Goal: Ask a question

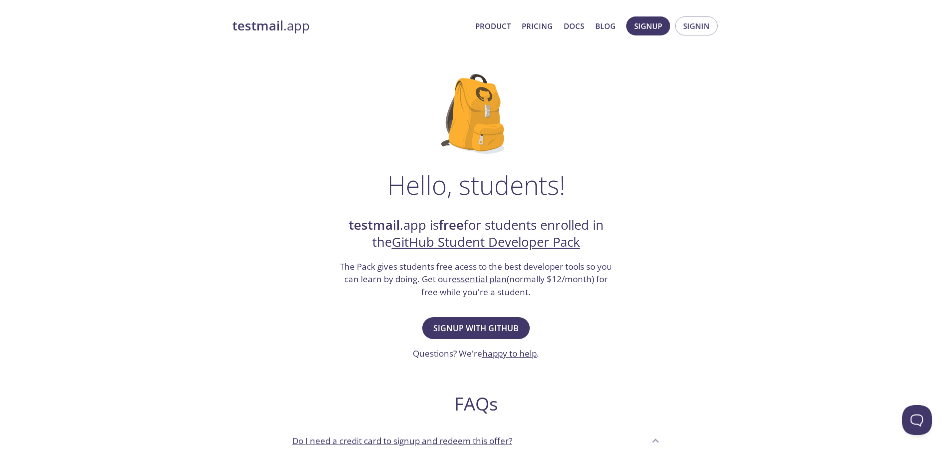
click at [370, 275] on h3 "The Pack gives students free acess to the best developer tools so you can learn…" at bounding box center [476, 279] width 275 height 38
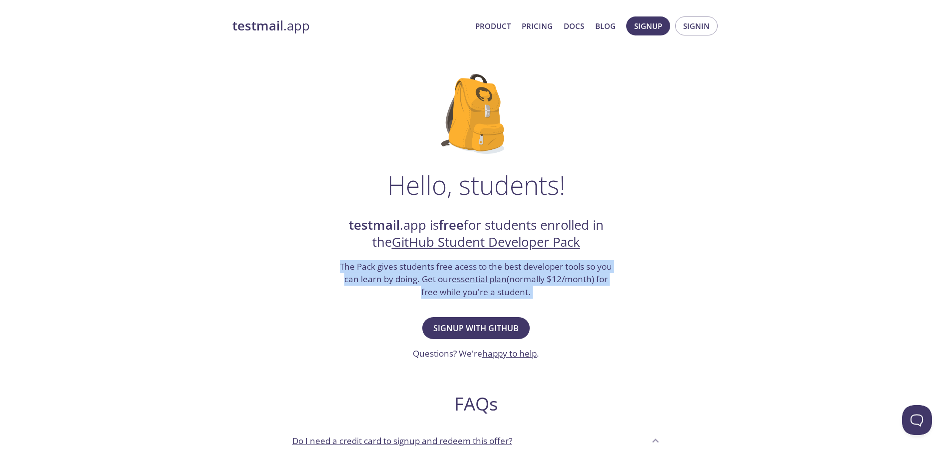
click at [370, 275] on h3 "The Pack gives students free acess to the best developer tools so you can learn…" at bounding box center [476, 279] width 275 height 38
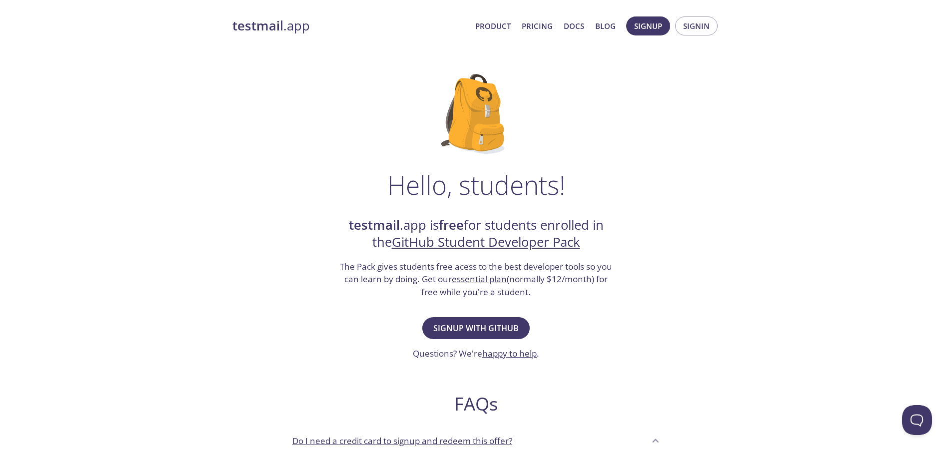
click at [189, 124] on div "testmail .app Product Pricing Docs Blog Signup Signin Hello, students! testmail…" at bounding box center [476, 444] width 952 height 869
click at [543, 28] on link "Pricing" at bounding box center [537, 25] width 31 height 13
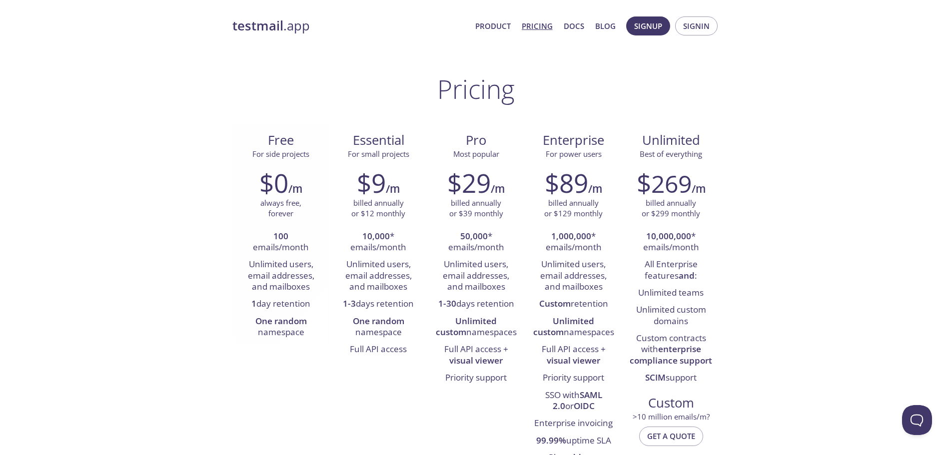
click at [281, 242] on li "100 emails/month" at bounding box center [281, 242] width 82 height 28
click at [277, 270] on li "Unlimited users, email addresses, and mailboxes" at bounding box center [281, 275] width 82 height 39
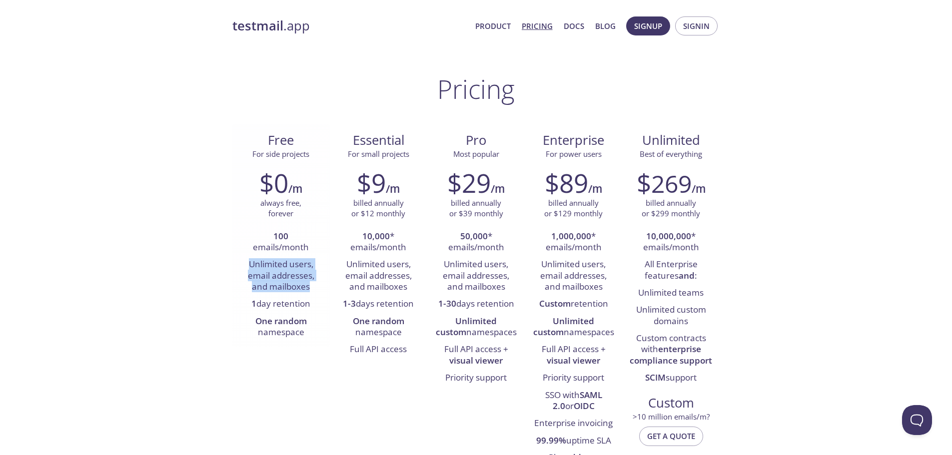
click at [277, 270] on li "Unlimited users, email addresses, and mailboxes" at bounding box center [281, 275] width 82 height 39
click at [274, 279] on li "Unlimited users, email addresses, and mailboxes" at bounding box center [281, 275] width 82 height 39
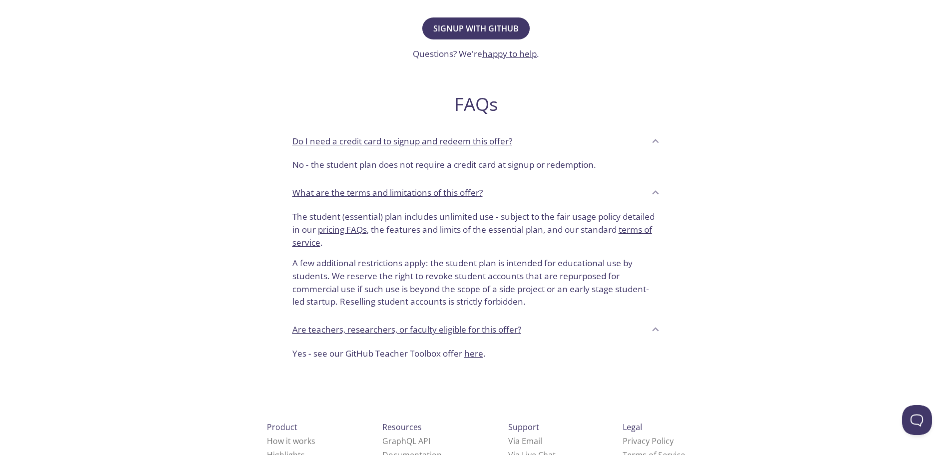
scroll to position [349, 0]
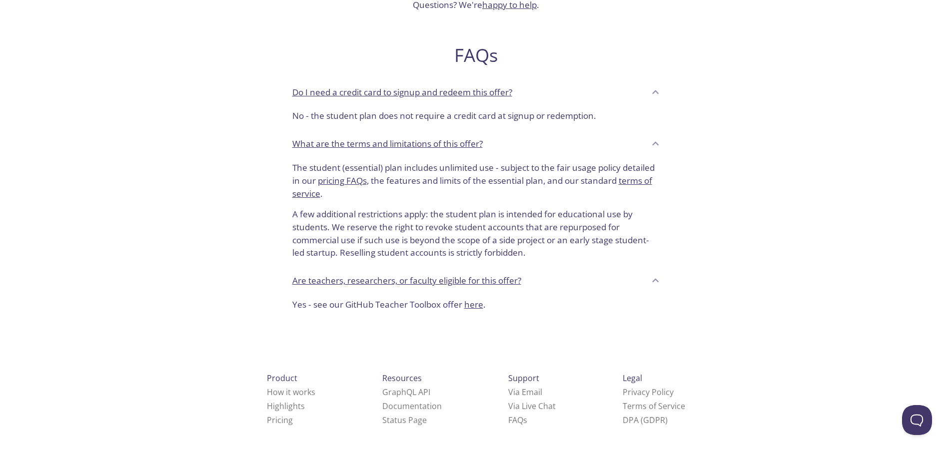
click at [640, 94] on div "Do I need a credit card to signup and redeem this offer?" at bounding box center [468, 92] width 353 height 17
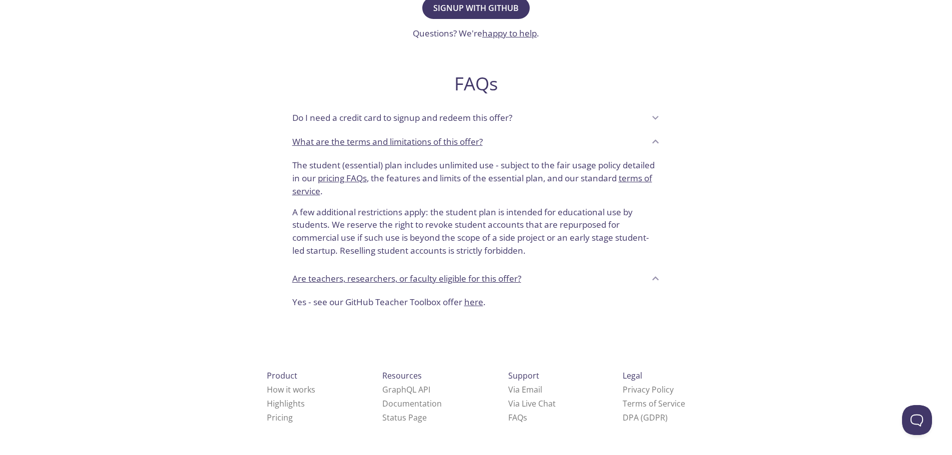
scroll to position [318, 0]
click at [545, 146] on div "What are the terms and limitations of this offer?" at bounding box center [468, 144] width 353 height 17
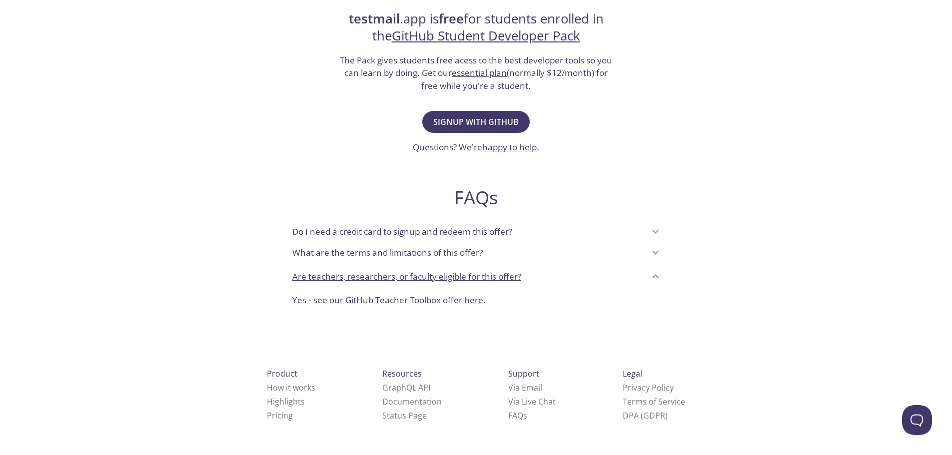
scroll to position [202, 0]
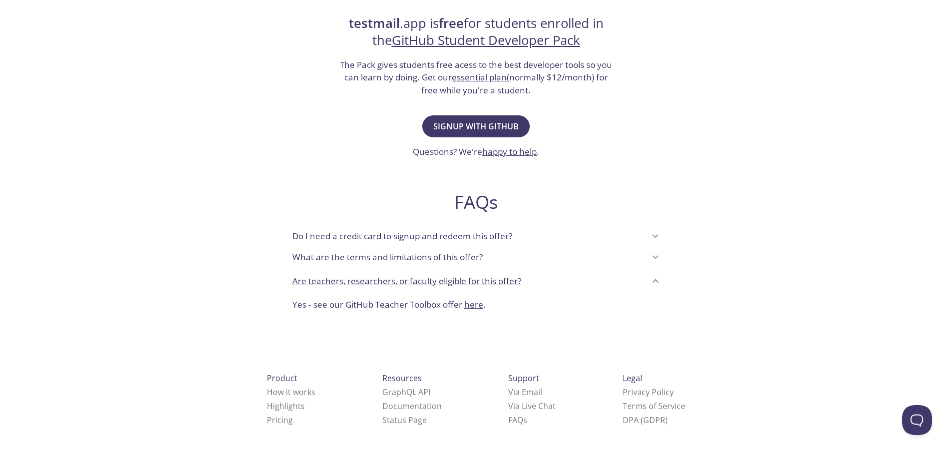
click at [598, 276] on div "Are teachers, researchers, or faculty eligible for this offer?" at bounding box center [468, 281] width 353 height 17
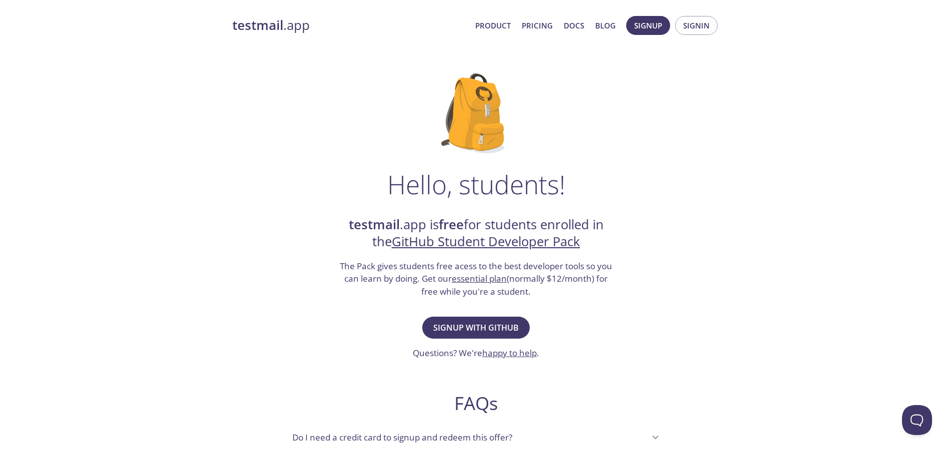
scroll to position [0, 0]
click at [390, 182] on h1 "Hello, students!" at bounding box center [476, 185] width 178 height 30
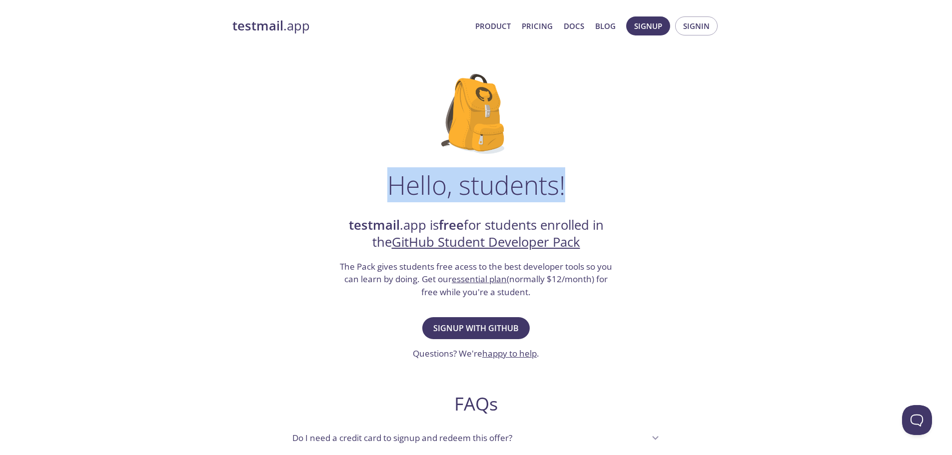
click at [390, 182] on h1 "Hello, students!" at bounding box center [476, 185] width 178 height 30
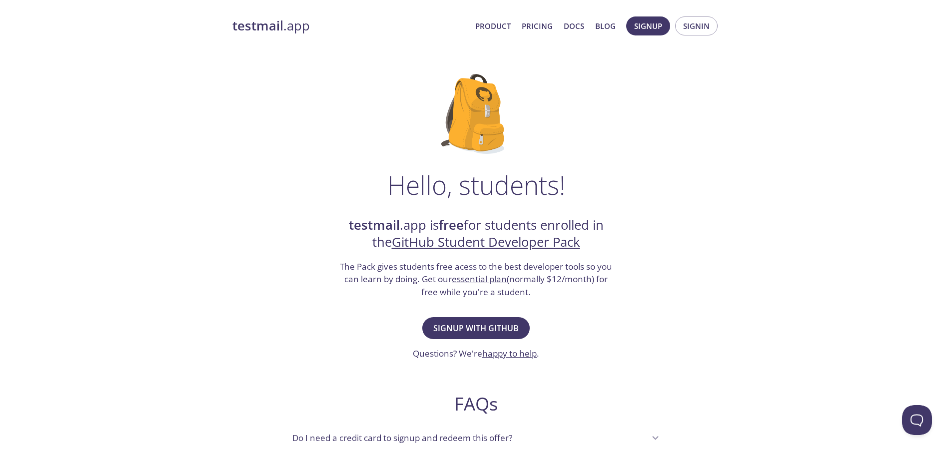
click at [357, 223] on strong "testmail" at bounding box center [374, 224] width 51 height 17
click at [356, 223] on strong "testmail" at bounding box center [374, 224] width 51 height 17
click at [355, 222] on strong "testmail" at bounding box center [374, 224] width 51 height 17
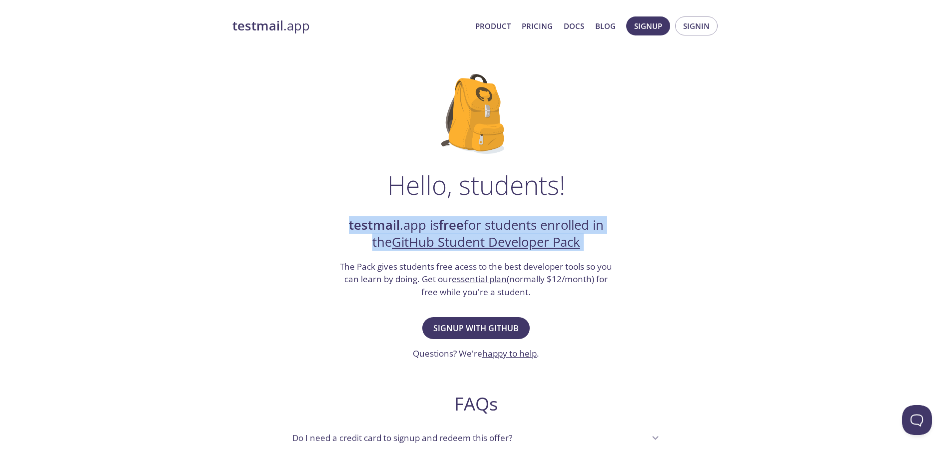
click at [355, 222] on strong "testmail" at bounding box center [374, 224] width 51 height 17
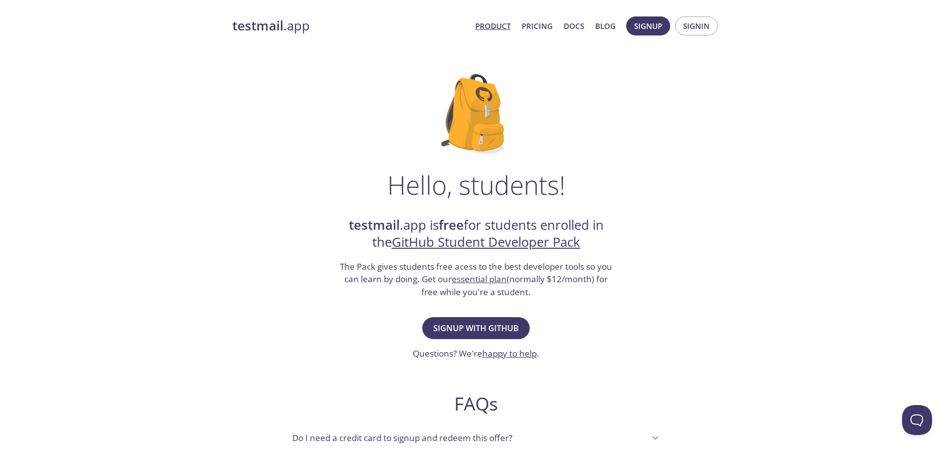
click at [490, 25] on link "Product" at bounding box center [492, 25] width 35 height 13
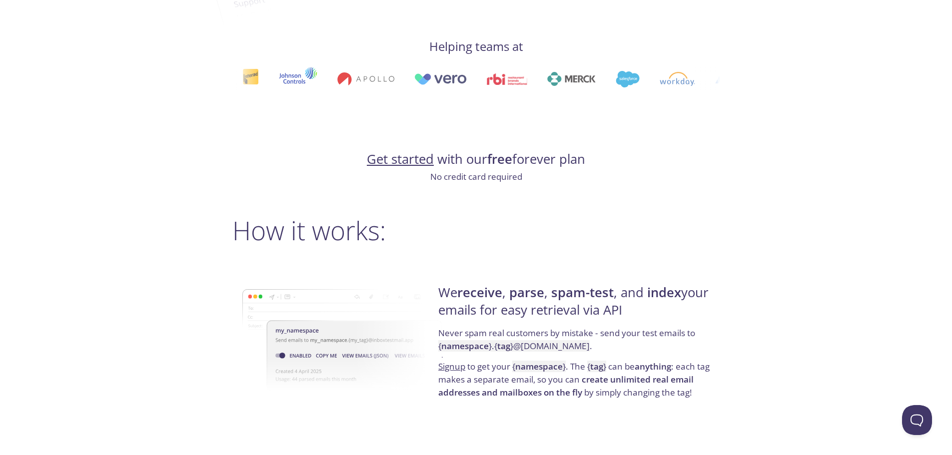
scroll to position [550, 0]
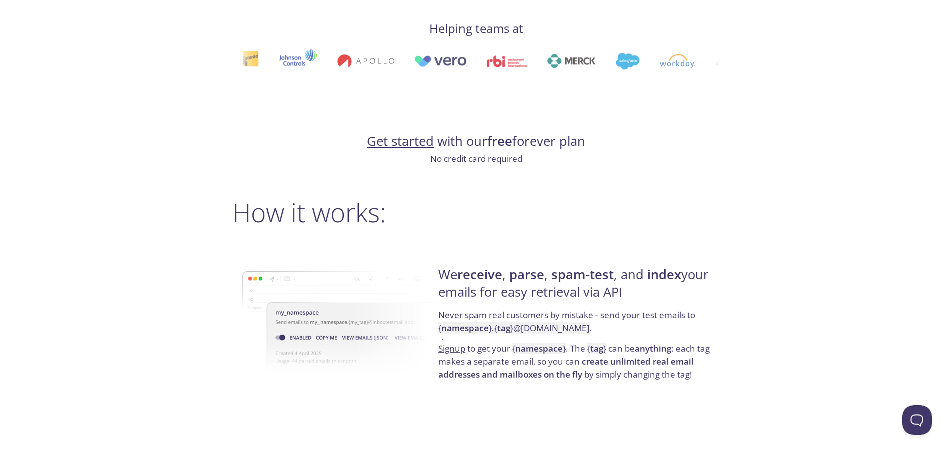
click at [549, 317] on p "Never spam real customers by mistake - send your test emails to { namespace } .…" at bounding box center [577, 325] width 278 height 33
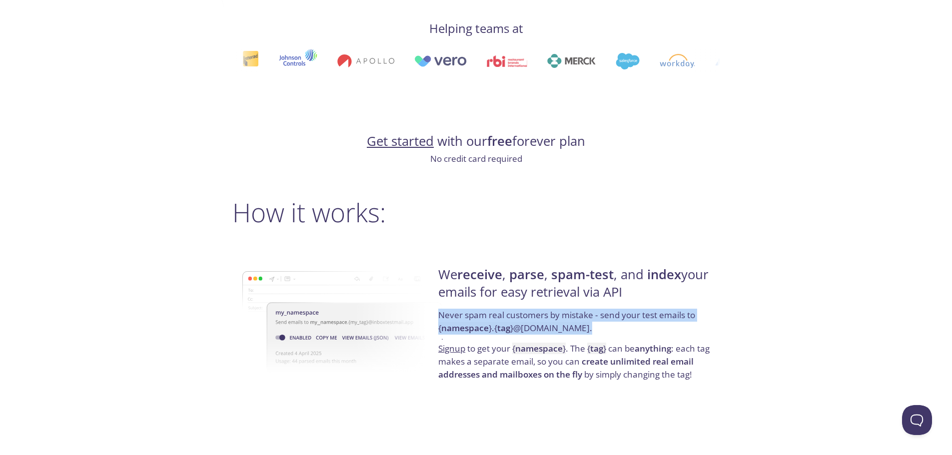
click at [549, 317] on p "Never spam real customers by mistake - send your test emails to { namespace } .…" at bounding box center [577, 325] width 278 height 33
click at [545, 317] on p "Never spam real customers by mistake - send your test emails to { namespace } .…" at bounding box center [577, 325] width 278 height 33
click at [524, 320] on p "Never spam real customers by mistake - send your test emails to { namespace } .…" at bounding box center [577, 325] width 278 height 33
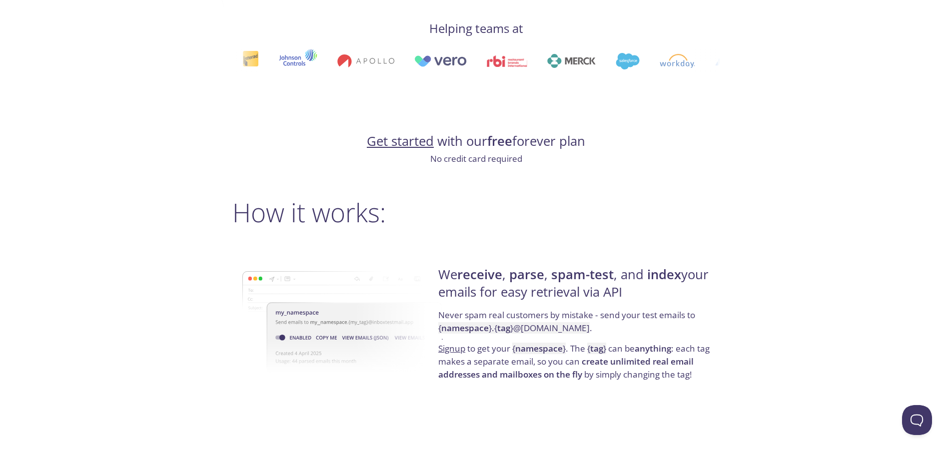
click at [502, 336] on p "Never spam real customers by mistake - send your test emails to { namespace } .…" at bounding box center [577, 325] width 278 height 33
click at [544, 348] on strong "namespace" at bounding box center [538, 348] width 47 height 11
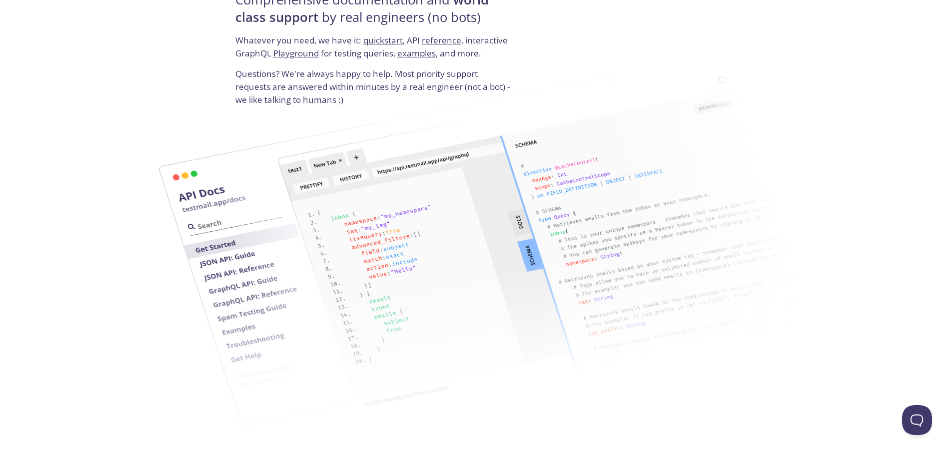
scroll to position [1300, 0]
click at [320, 302] on img at bounding box center [546, 240] width 551 height 357
drag, startPoint x: 320, startPoint y: 302, endPoint x: 285, endPoint y: 317, distance: 38.1
click at [288, 316] on img at bounding box center [546, 240] width 551 height 357
click at [252, 323] on img at bounding box center [426, 250] width 551 height 357
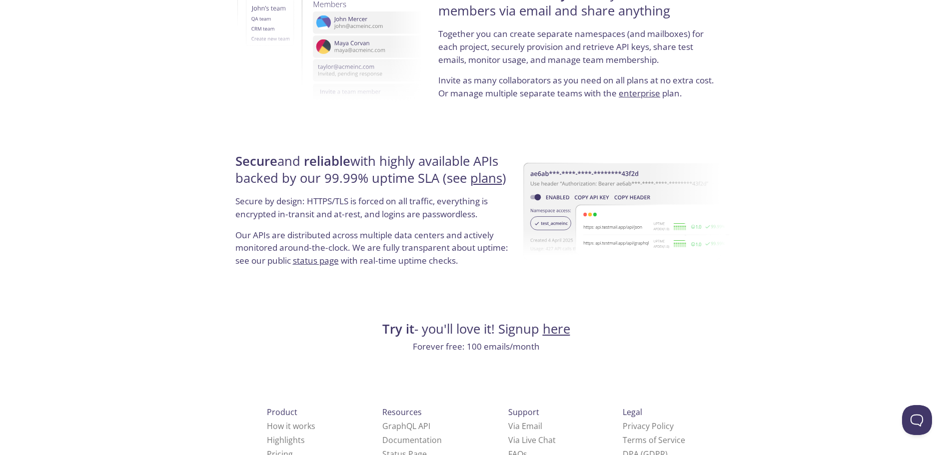
scroll to position [1831, 0]
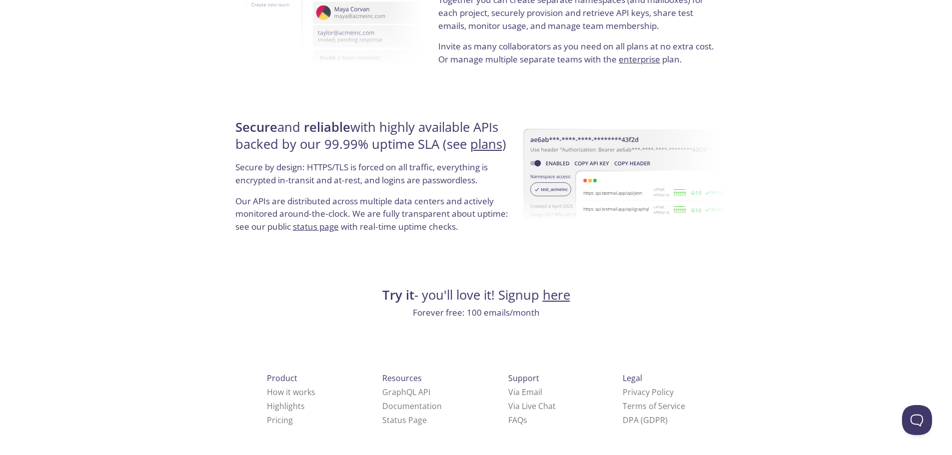
click at [270, 382] on span "Product" at bounding box center [282, 378] width 30 height 11
click at [268, 388] on link "How it works" at bounding box center [291, 392] width 48 height 11
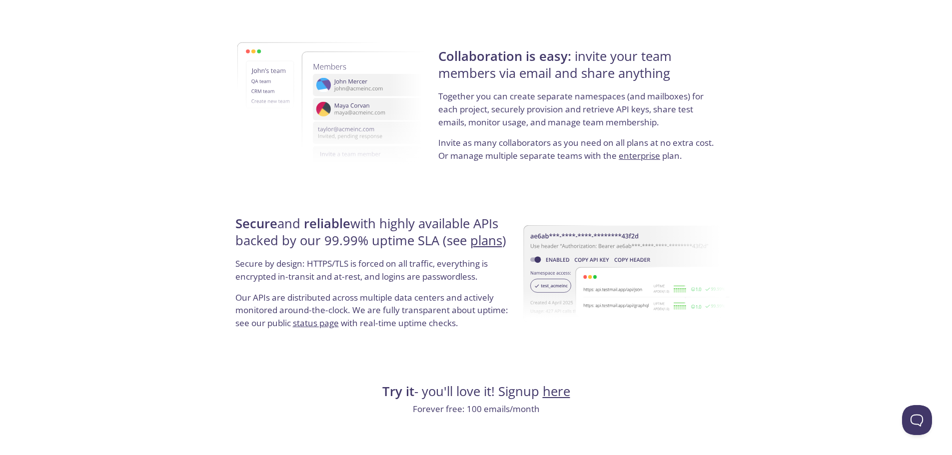
scroll to position [1831, 0]
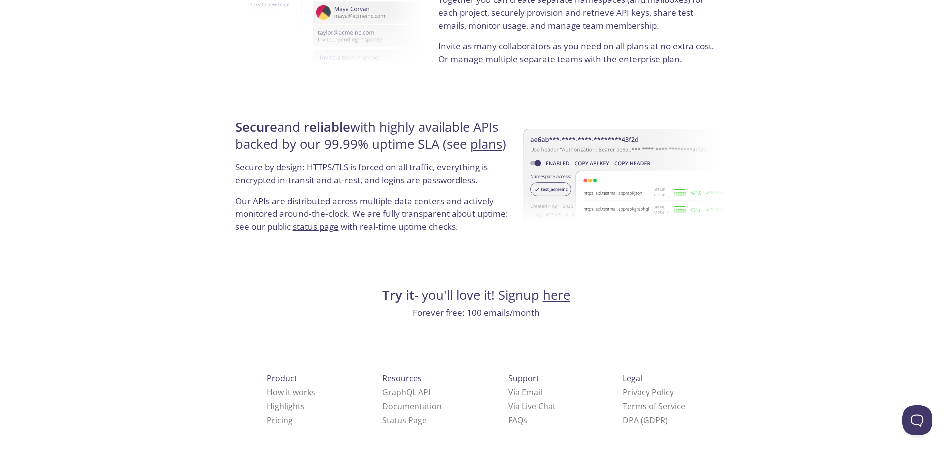
click at [514, 318] on p "Forever free: 100 emails/month" at bounding box center [476, 312] width 488 height 13
click at [508, 387] on link "Via Email" at bounding box center [525, 392] width 34 height 11
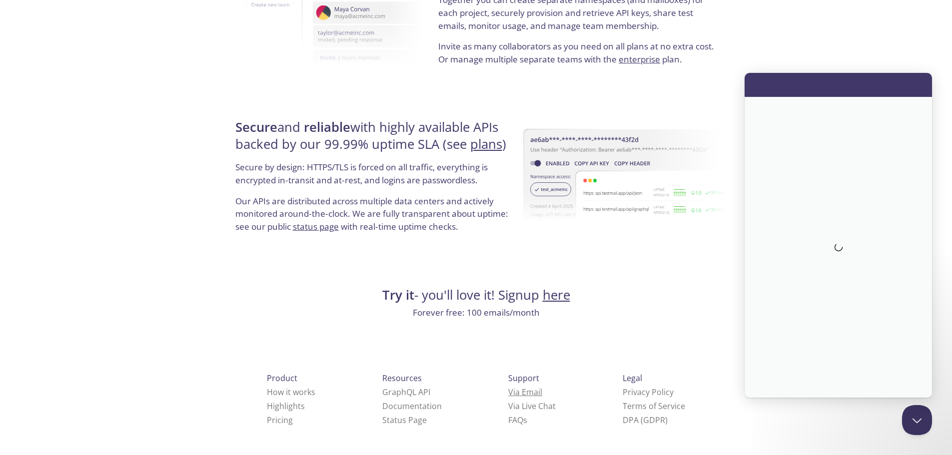
scroll to position [0, 0]
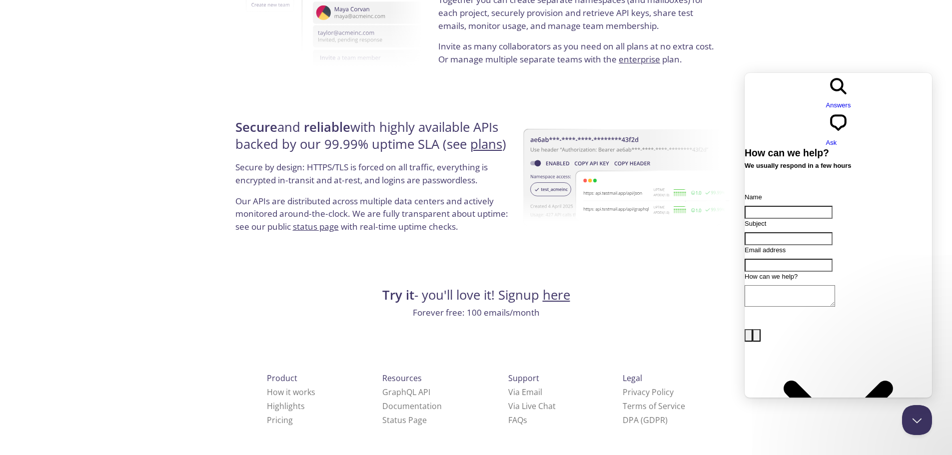
click at [837, 139] on span "Ask" at bounding box center [831, 142] width 11 height 7
click at [797, 232] on input "Subject" at bounding box center [789, 238] width 88 height 13
click at [783, 259] on input "Email address" at bounding box center [789, 265] width 88 height 13
click at [777, 288] on textarea "How can we help?" at bounding box center [790, 295] width 90 height 21
click at [628, 294] on h4 "Try it - you'll love it! Signup here" at bounding box center [476, 295] width 488 height 17
